Goal: Information Seeking & Learning: Learn about a topic

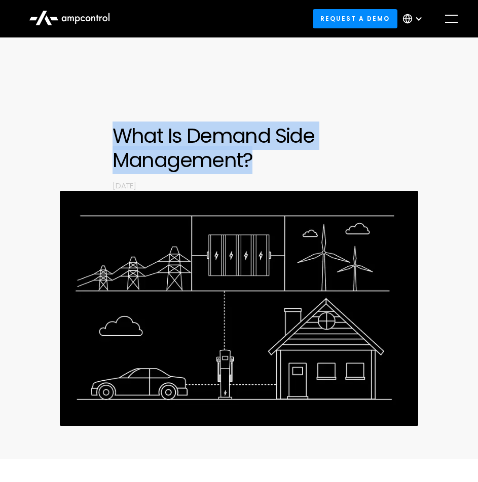
copy h1 "What Is Demand Side Management?"
drag, startPoint x: 251, startPoint y: 159, endPoint x: 117, endPoint y: 135, distance: 135.8
click at [117, 135] on h1 "What Is Demand Side Management?" at bounding box center [238, 148] width 253 height 49
click at [236, 167] on h1 "What Is Demand Side Management?" at bounding box center [238, 148] width 253 height 49
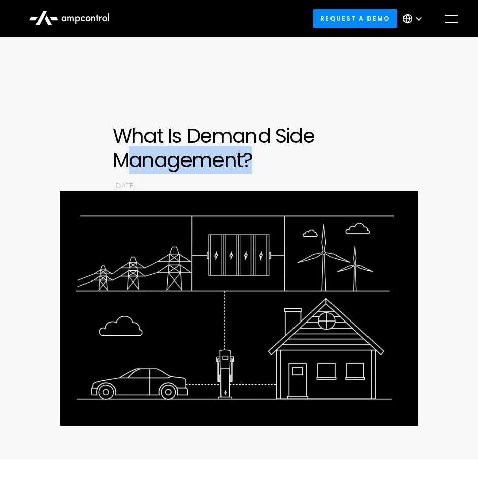
drag, startPoint x: 254, startPoint y: 166, endPoint x: 127, endPoint y: 169, distance: 127.2
click at [127, 170] on h1 "What Is Demand Side Management?" at bounding box center [238, 148] width 253 height 49
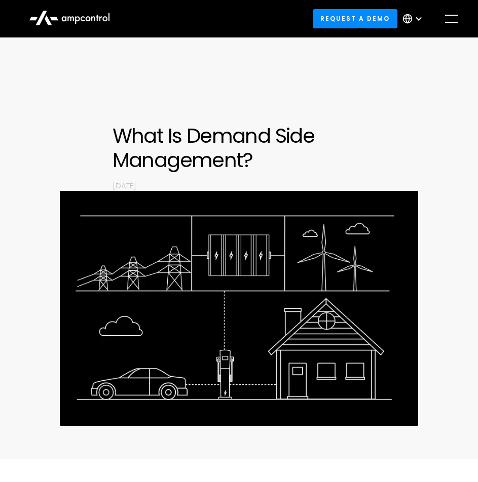
click at [114, 157] on h1 "What Is Demand Side Management?" at bounding box center [238, 148] width 253 height 49
drag, startPoint x: 119, startPoint y: 152, endPoint x: 162, endPoint y: 187, distance: 55.1
click at [162, 187] on div "What Is Demand Side Management? By [DATE]" at bounding box center [238, 157] width 253 height 67
click at [154, 169] on h1 "What Is Demand Side Management?" at bounding box center [238, 148] width 253 height 49
drag, startPoint x: 163, startPoint y: 190, endPoint x: 91, endPoint y: 129, distance: 94.5
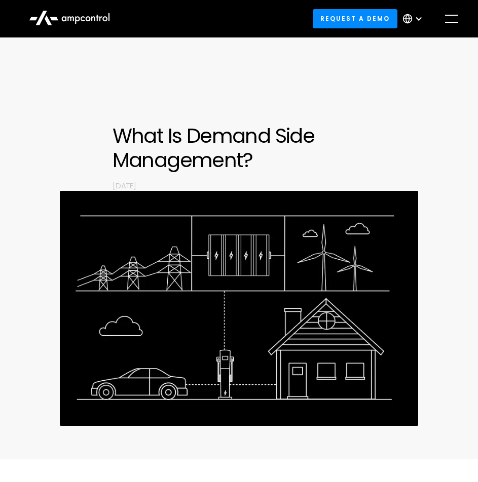
click at [91, 129] on div "What Is Demand Side Management? By [DATE]" at bounding box center [239, 279] width 478 height 310
drag, startPoint x: 118, startPoint y: 125, endPoint x: 180, endPoint y: 185, distance: 86.0
click at [180, 185] on div "What Is Demand Side Management? By [DATE]" at bounding box center [238, 157] width 253 height 67
drag, startPoint x: 154, startPoint y: 177, endPoint x: 112, endPoint y: 130, distance: 63.9
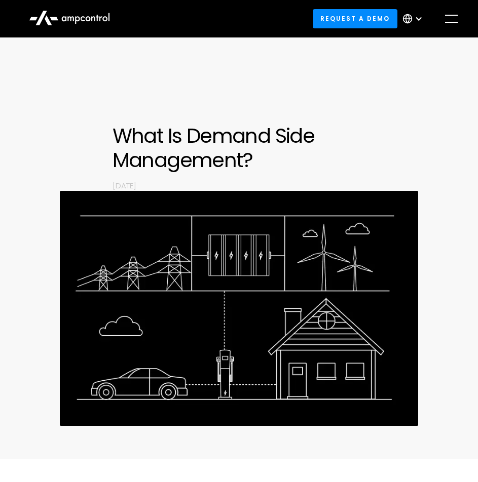
click at [112, 130] on div "What Is Demand Side Management? By [DATE]" at bounding box center [238, 157] width 253 height 67
copy div "What Is Demand Side Management? By [DATE]"
